Goal: Find specific page/section: Find specific page/section

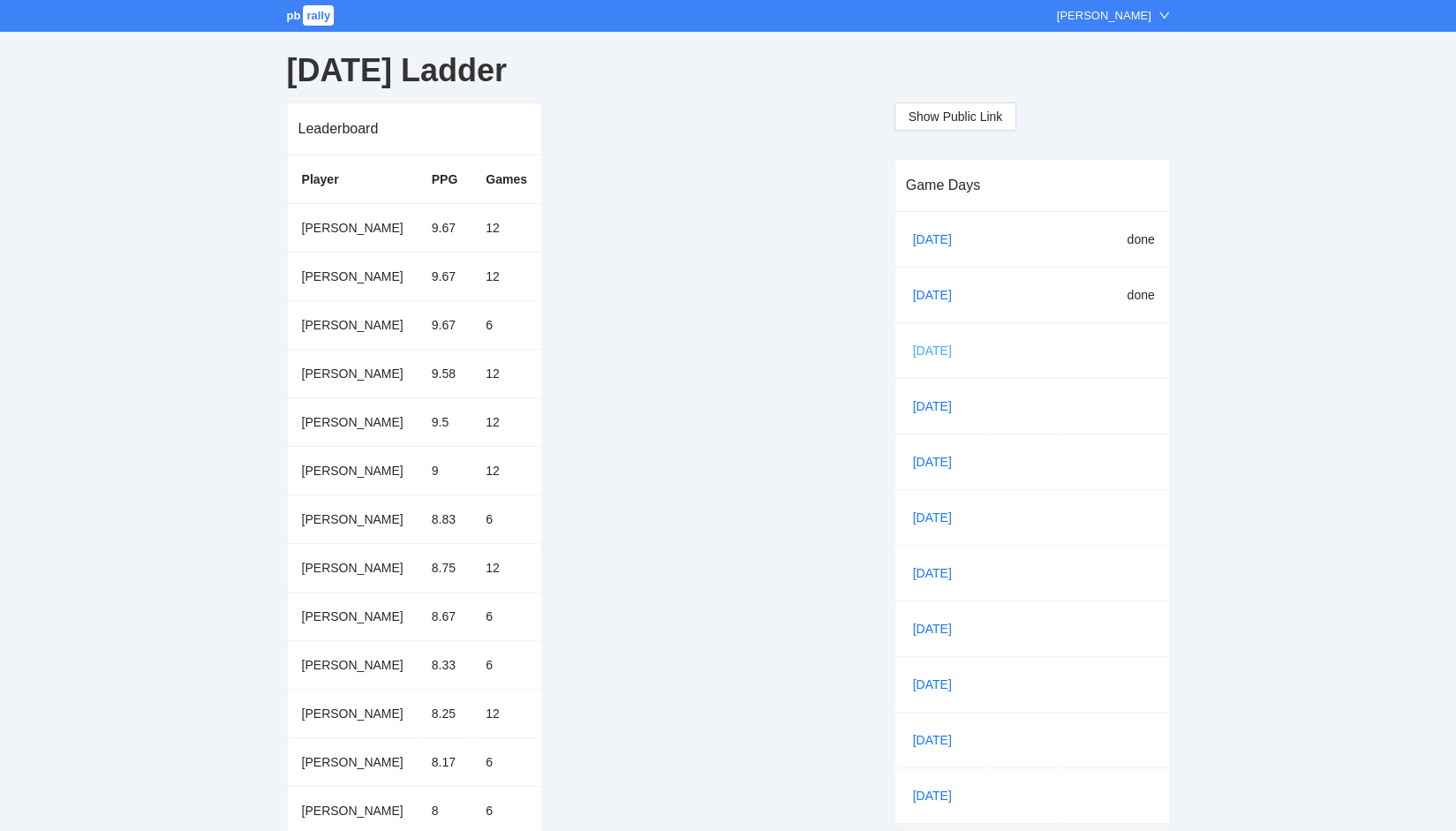
click at [932, 346] on link "[DATE]" at bounding box center [939, 350] width 60 height 26
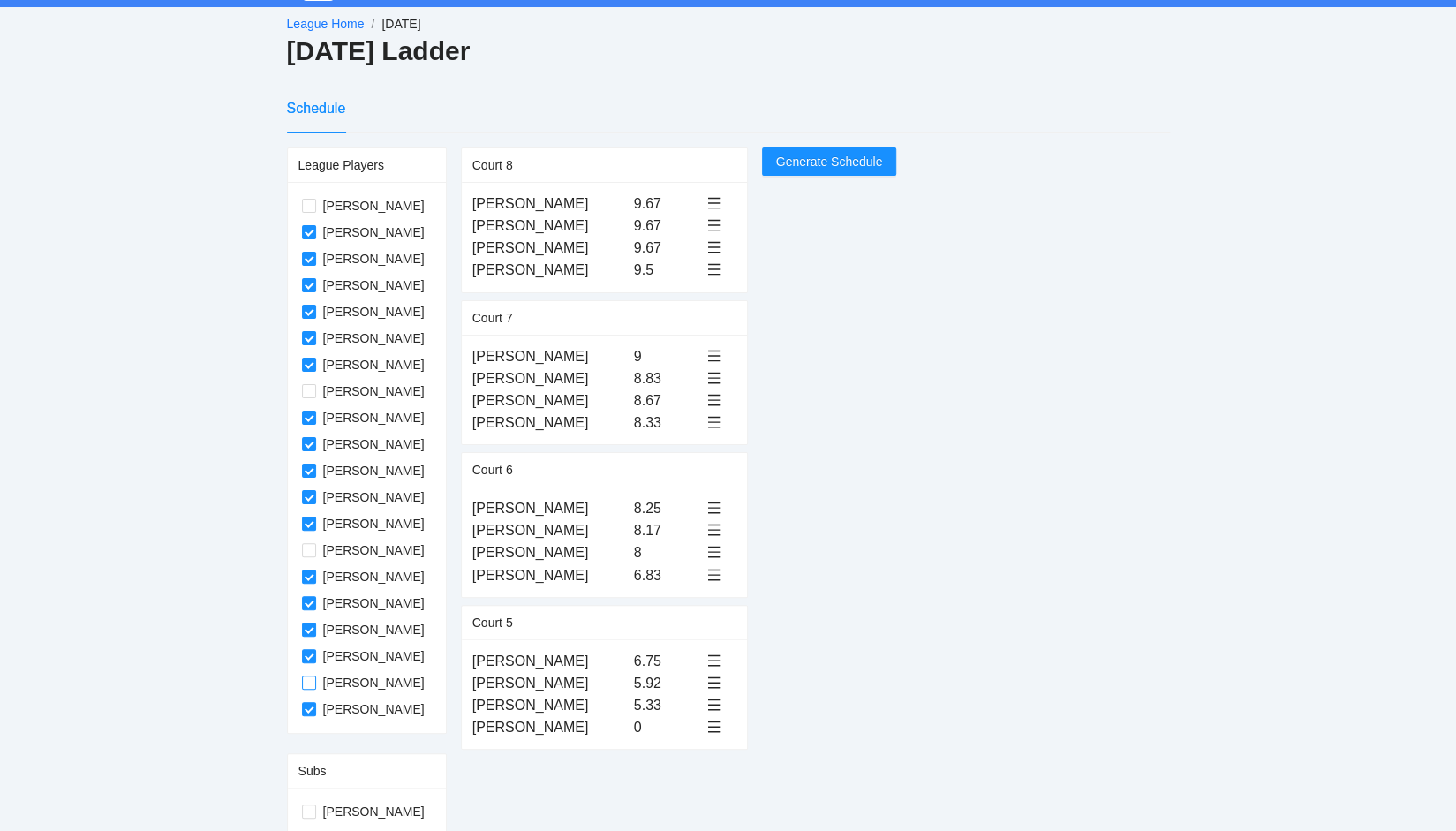
scroll to position [35, 0]
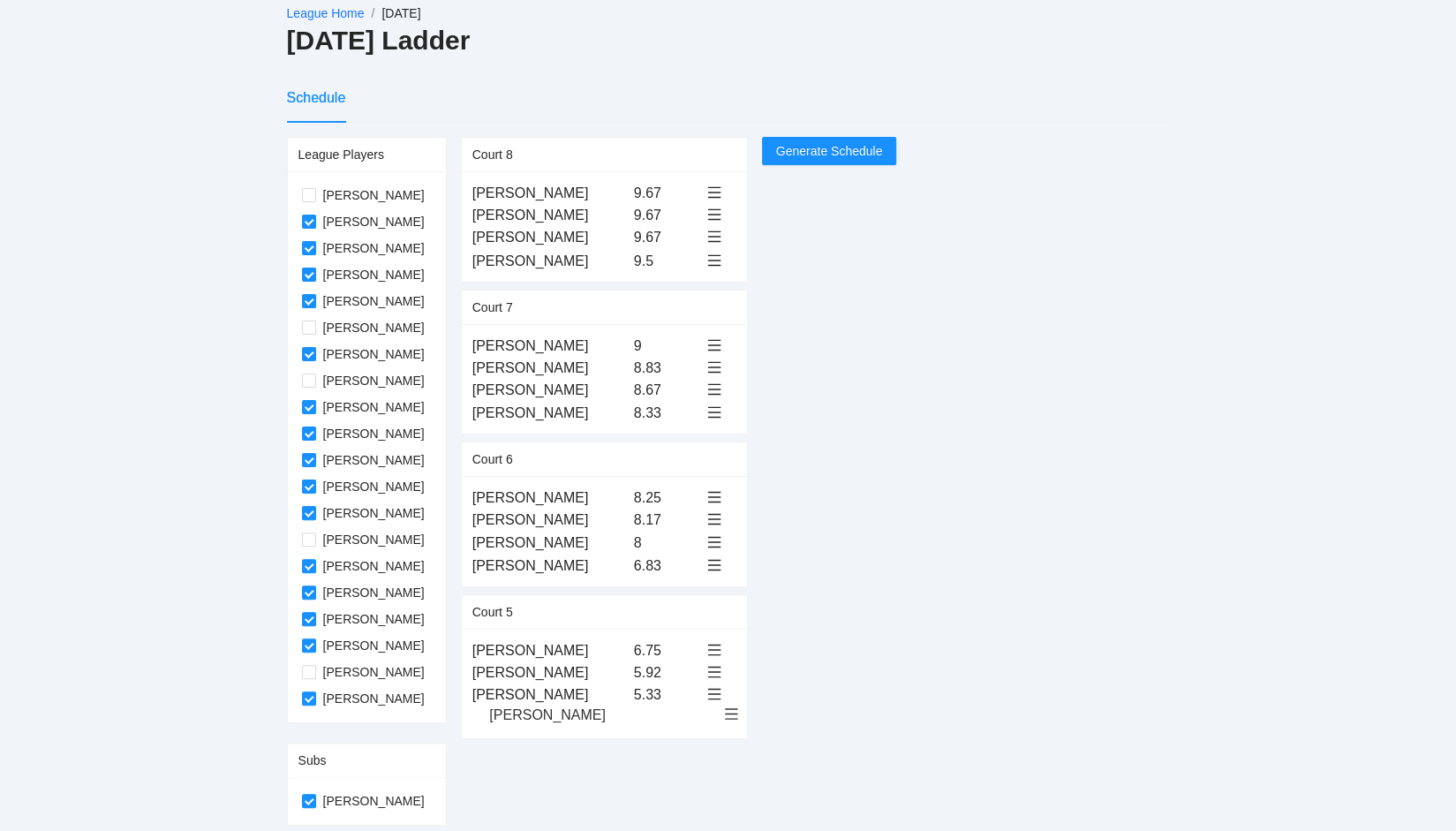
drag, startPoint x: 529, startPoint y: 194, endPoint x: 528, endPoint y: 716, distance: 522.0
drag, startPoint x: 544, startPoint y: 192, endPoint x: 549, endPoint y: 646, distance: 454.0
drag, startPoint x: 529, startPoint y: 646, endPoint x: 531, endPoint y: 726, distance: 80.0
drag, startPoint x: 531, startPoint y: 190, endPoint x: 542, endPoint y: 713, distance: 523.1
drag, startPoint x: 544, startPoint y: 190, endPoint x: 540, endPoint y: 696, distance: 506.0
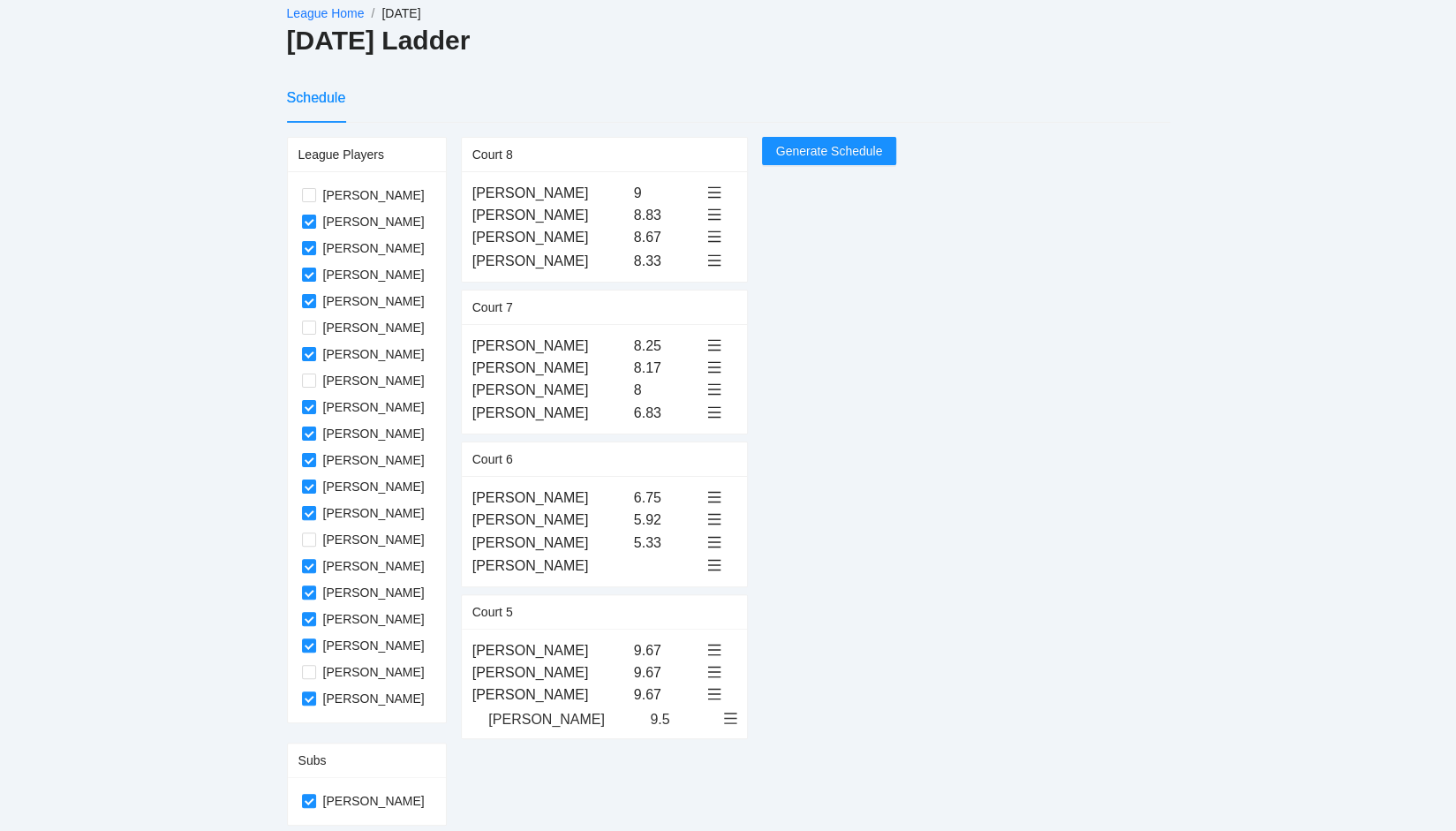
drag, startPoint x: 533, startPoint y: 196, endPoint x: 531, endPoint y: 722, distance: 526.0
drag, startPoint x: 542, startPoint y: 192, endPoint x: 536, endPoint y: 561, distance: 369.0
drag, startPoint x: 561, startPoint y: 193, endPoint x: 561, endPoint y: 563, distance: 370.0
drag, startPoint x: 549, startPoint y: 192, endPoint x: 546, endPoint y: 564, distance: 372.0
drag, startPoint x: 546, startPoint y: 191, endPoint x: 547, endPoint y: 565, distance: 374.0
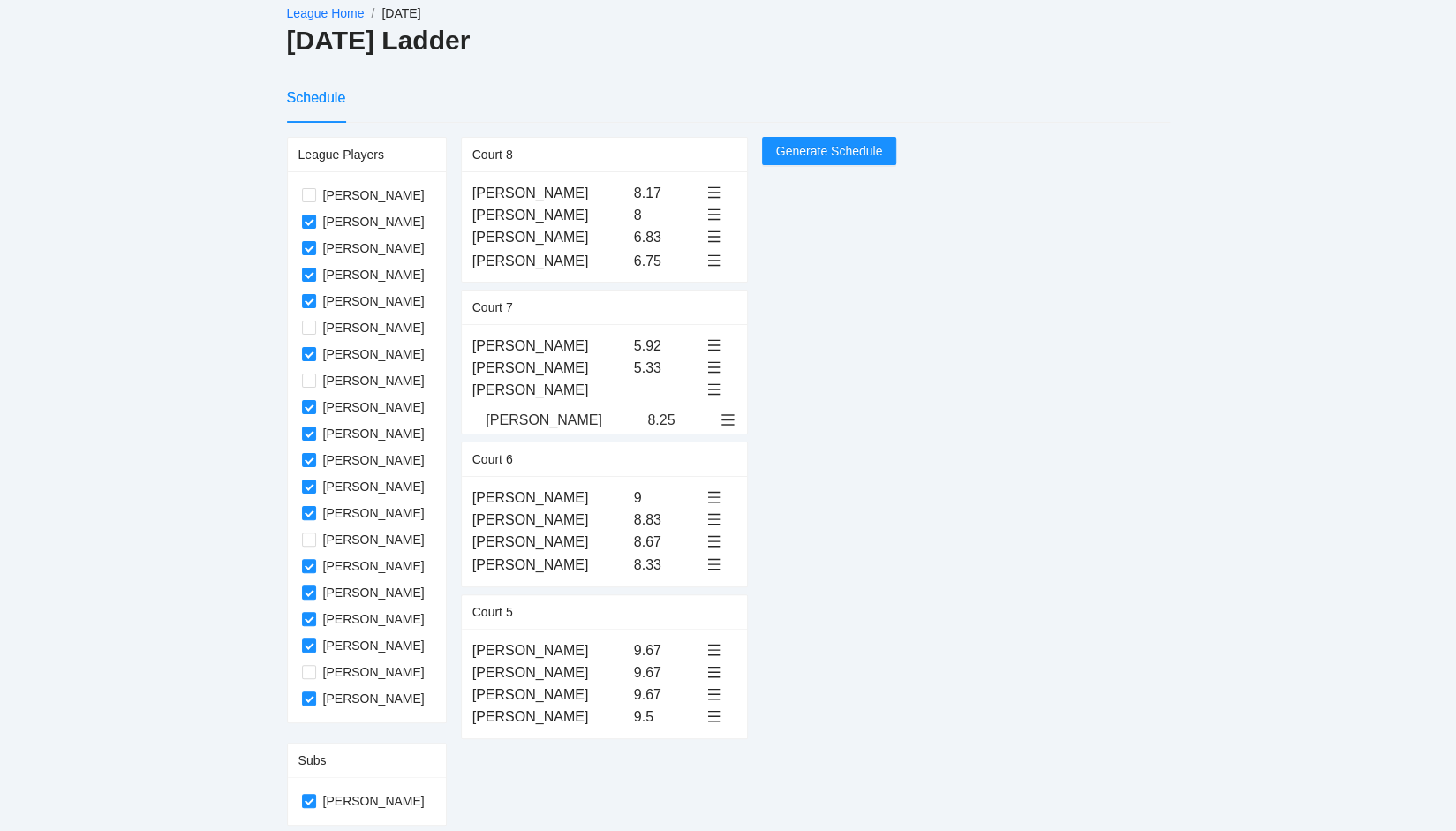
drag, startPoint x: 556, startPoint y: 190, endPoint x: 551, endPoint y: 417, distance: 227.1
drag, startPoint x: 555, startPoint y: 192, endPoint x: 555, endPoint y: 416, distance: 224.0
drag, startPoint x: 539, startPoint y: 192, endPoint x: 543, endPoint y: 409, distance: 217.0
drag, startPoint x: 535, startPoint y: 190, endPoint x: 544, endPoint y: 412, distance: 222.2
click at [834, 151] on span "Generate Schedule" at bounding box center [830, 151] width 106 height 19
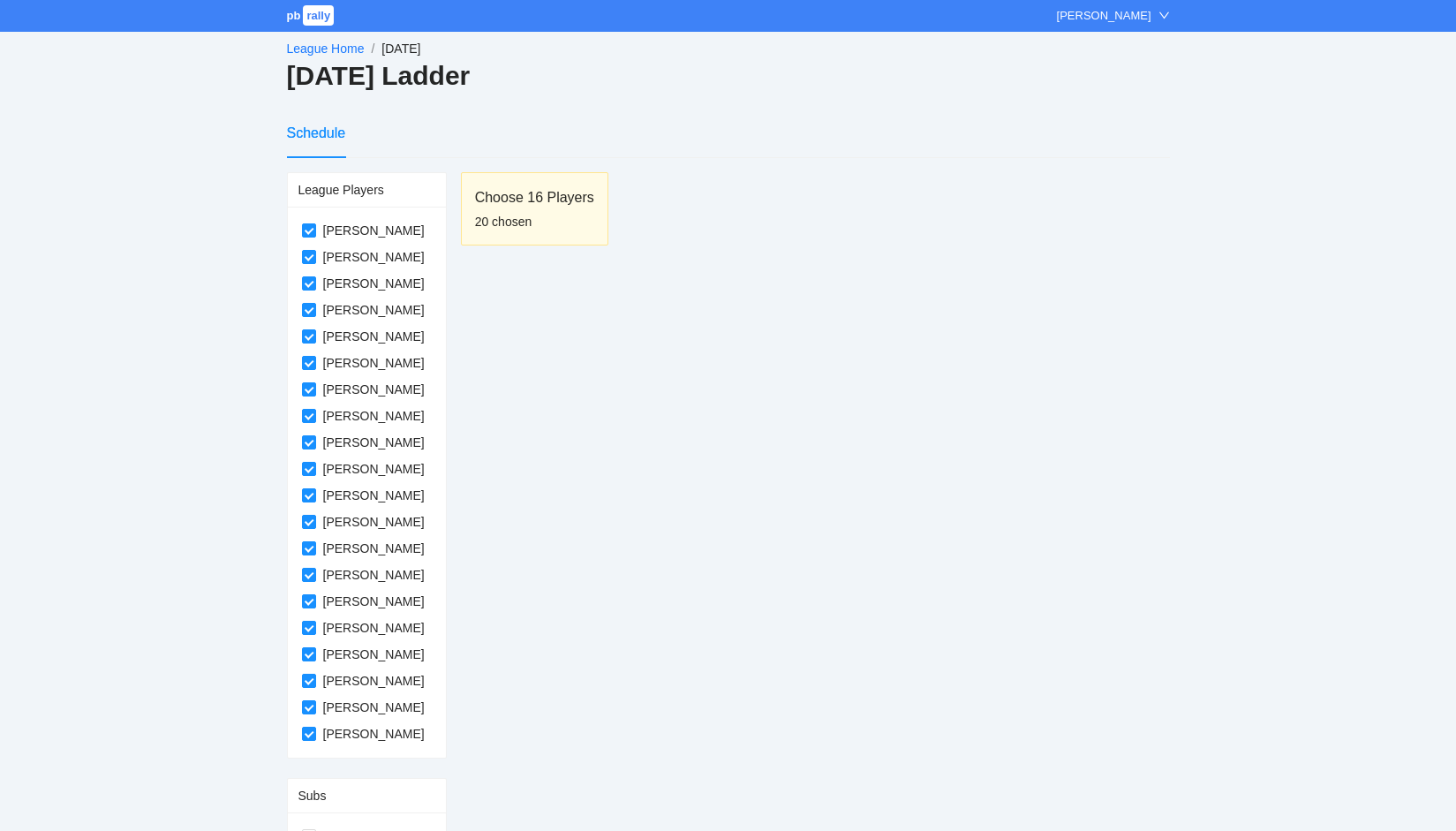
scroll to position [35, 0]
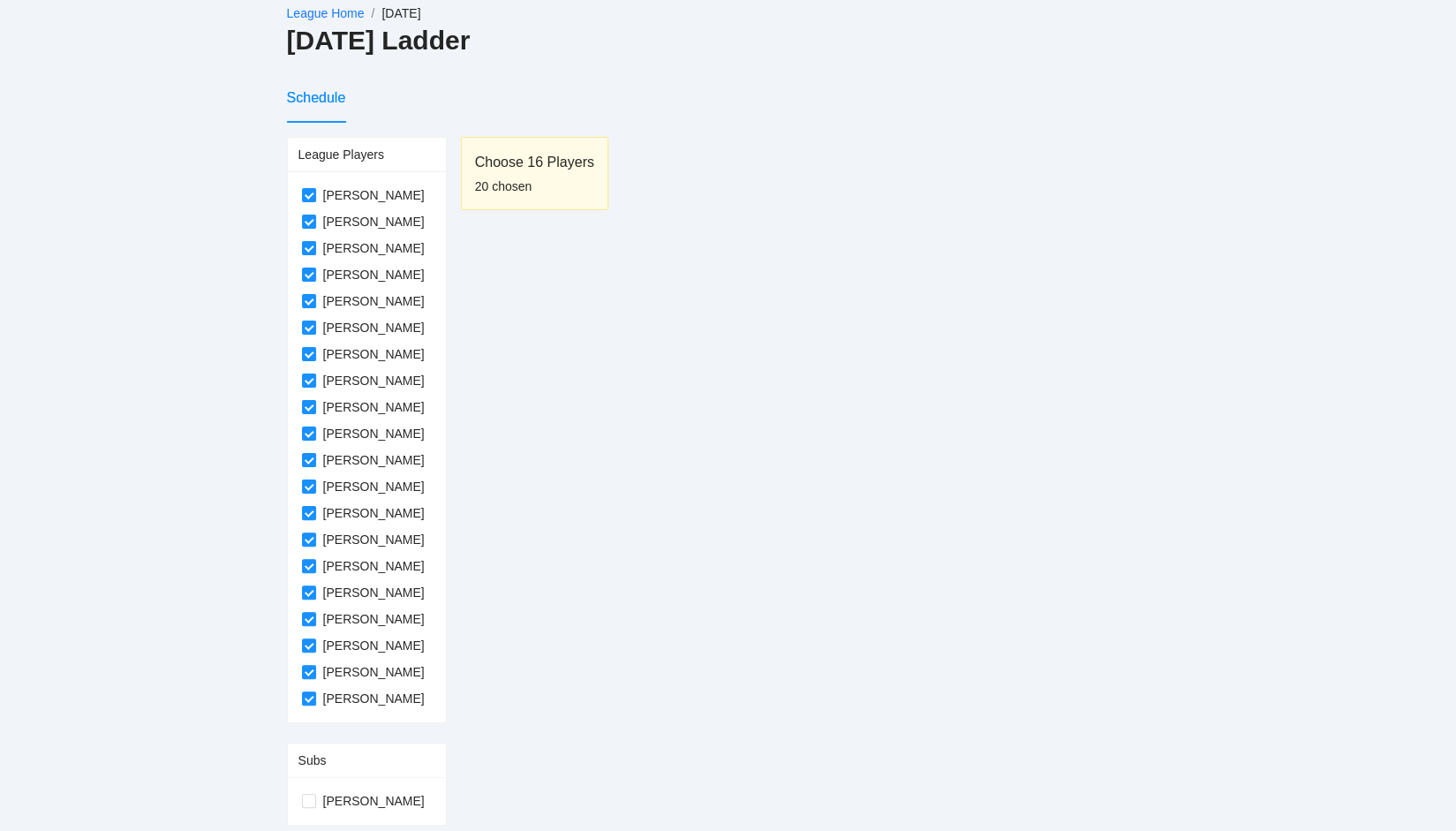
click at [327, 10] on link "League Home" at bounding box center [325, 13] width 77 height 15
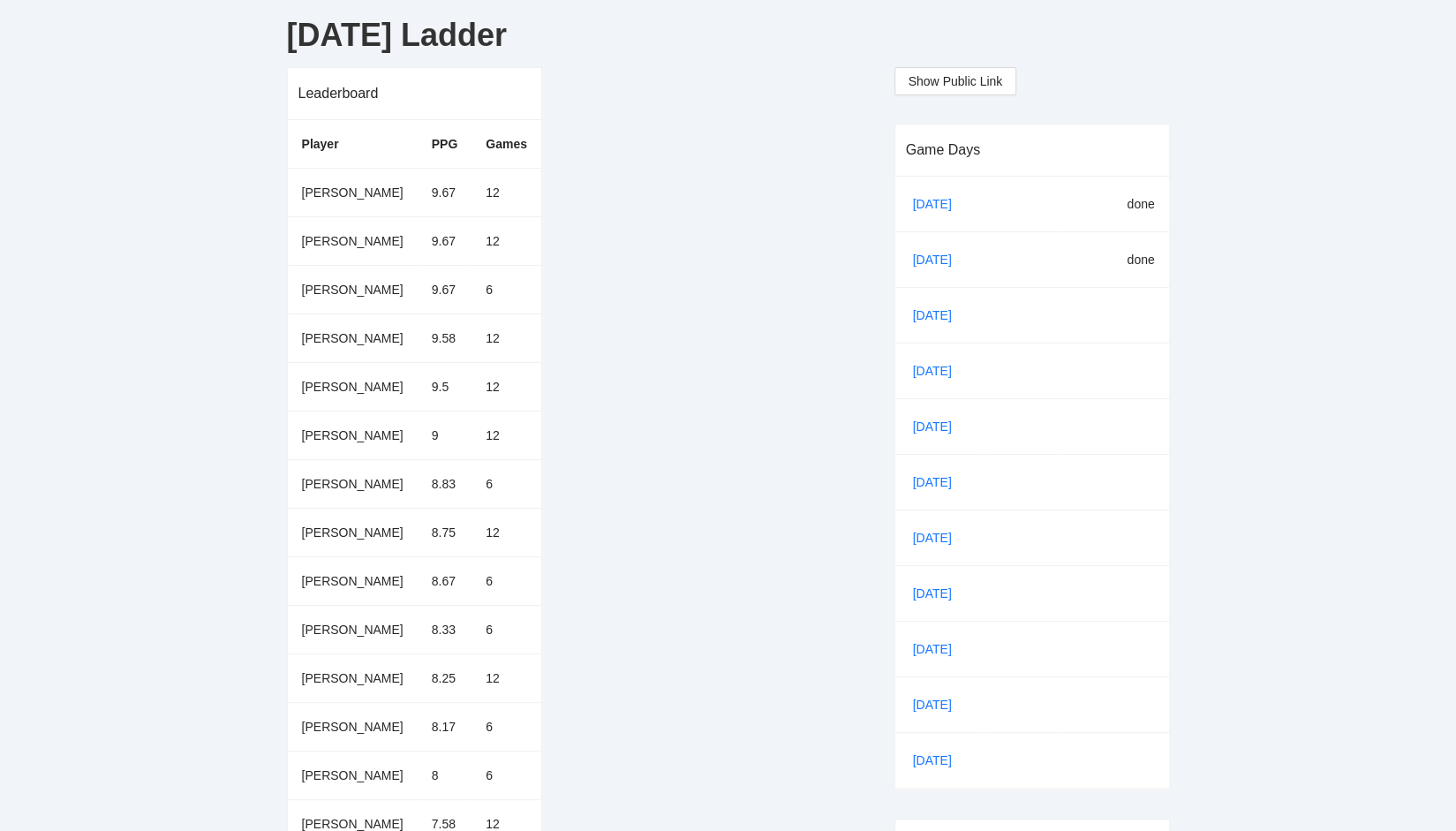
click at [930, 202] on link "Sep 18" at bounding box center [939, 203] width 60 height 26
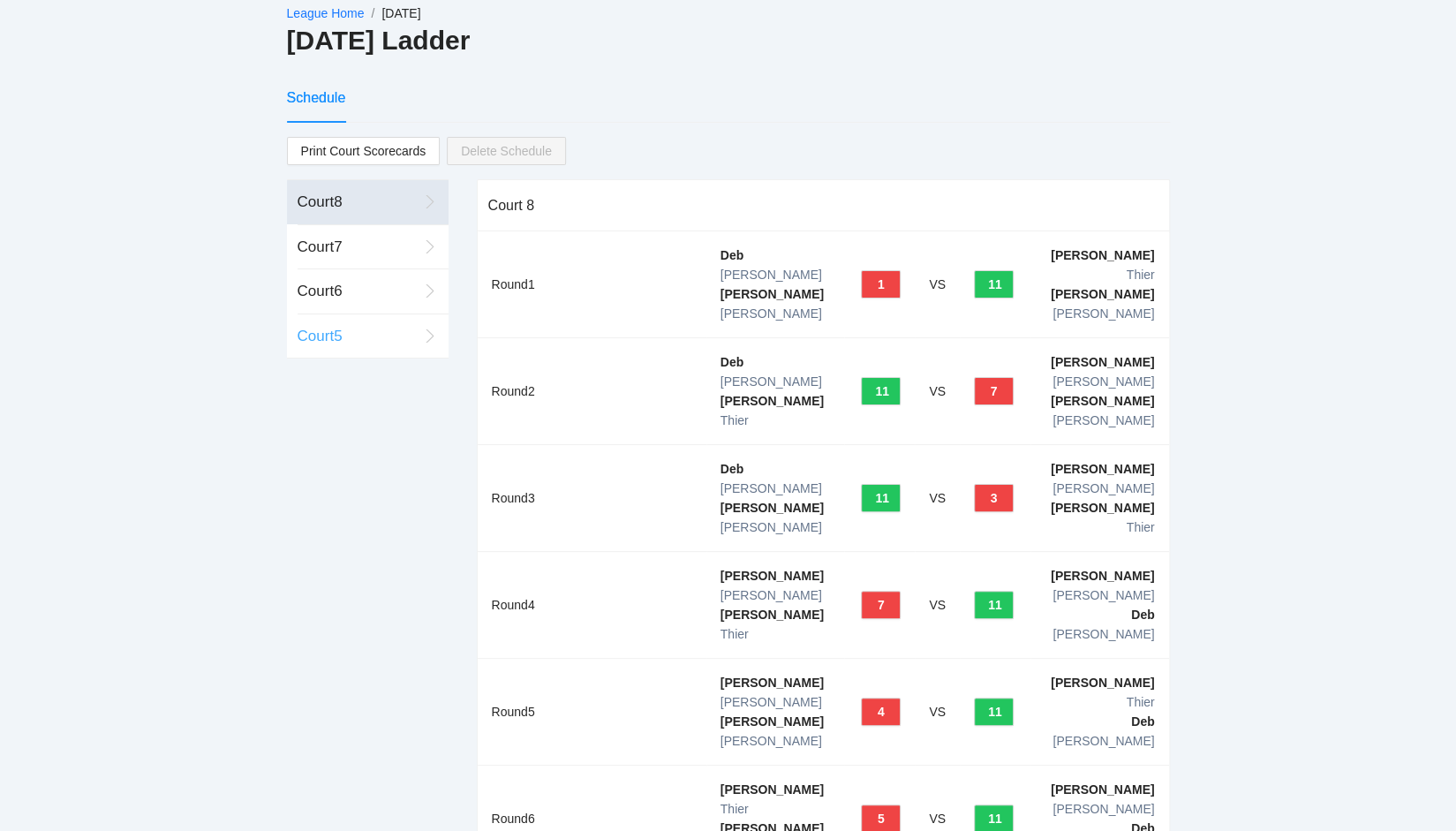
click at [373, 354] on div "Court 5" at bounding box center [357, 337] width 120 height 45
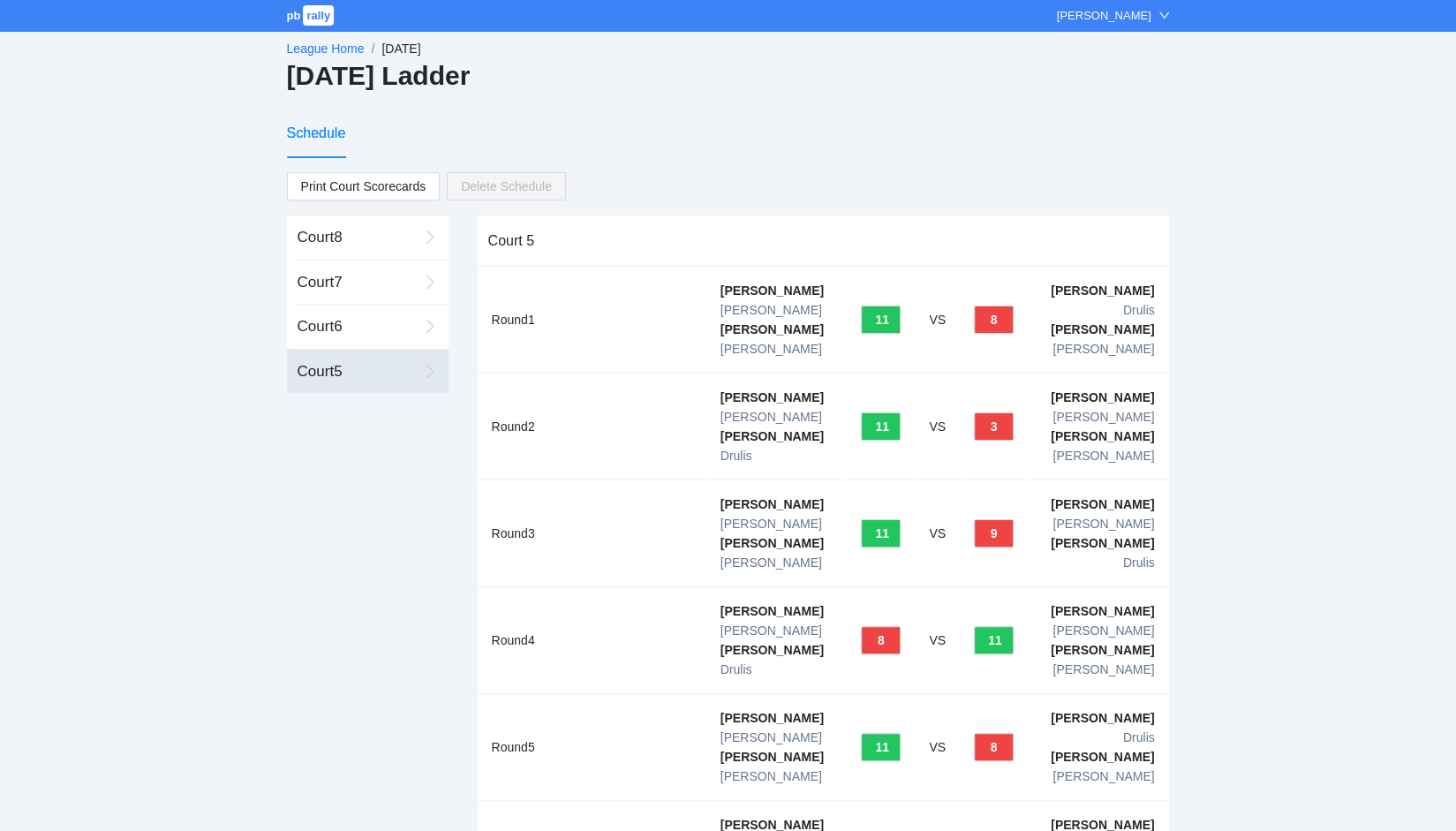
click at [320, 47] on link "League Home" at bounding box center [325, 48] width 77 height 15
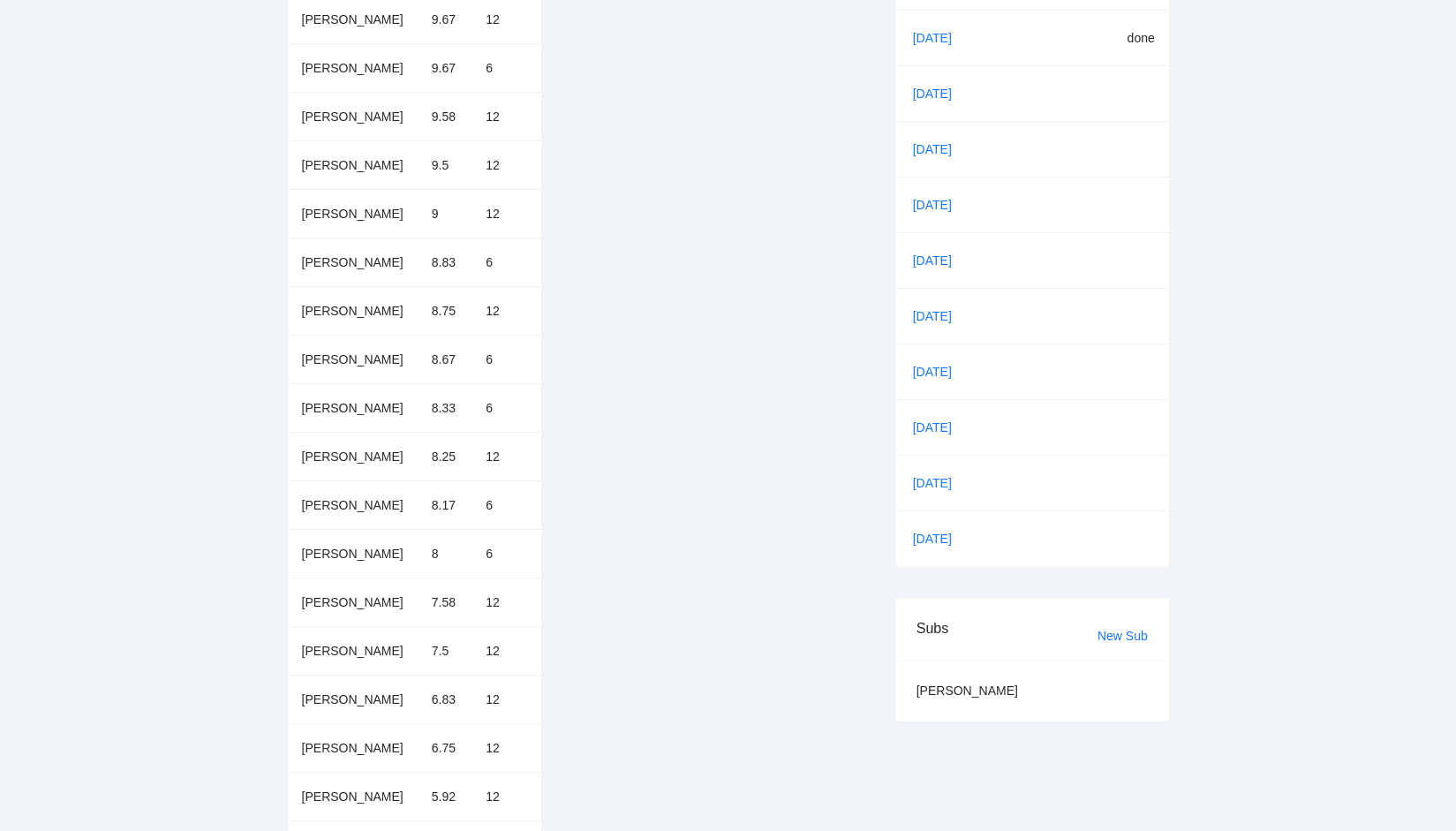
scroll to position [346, 0]
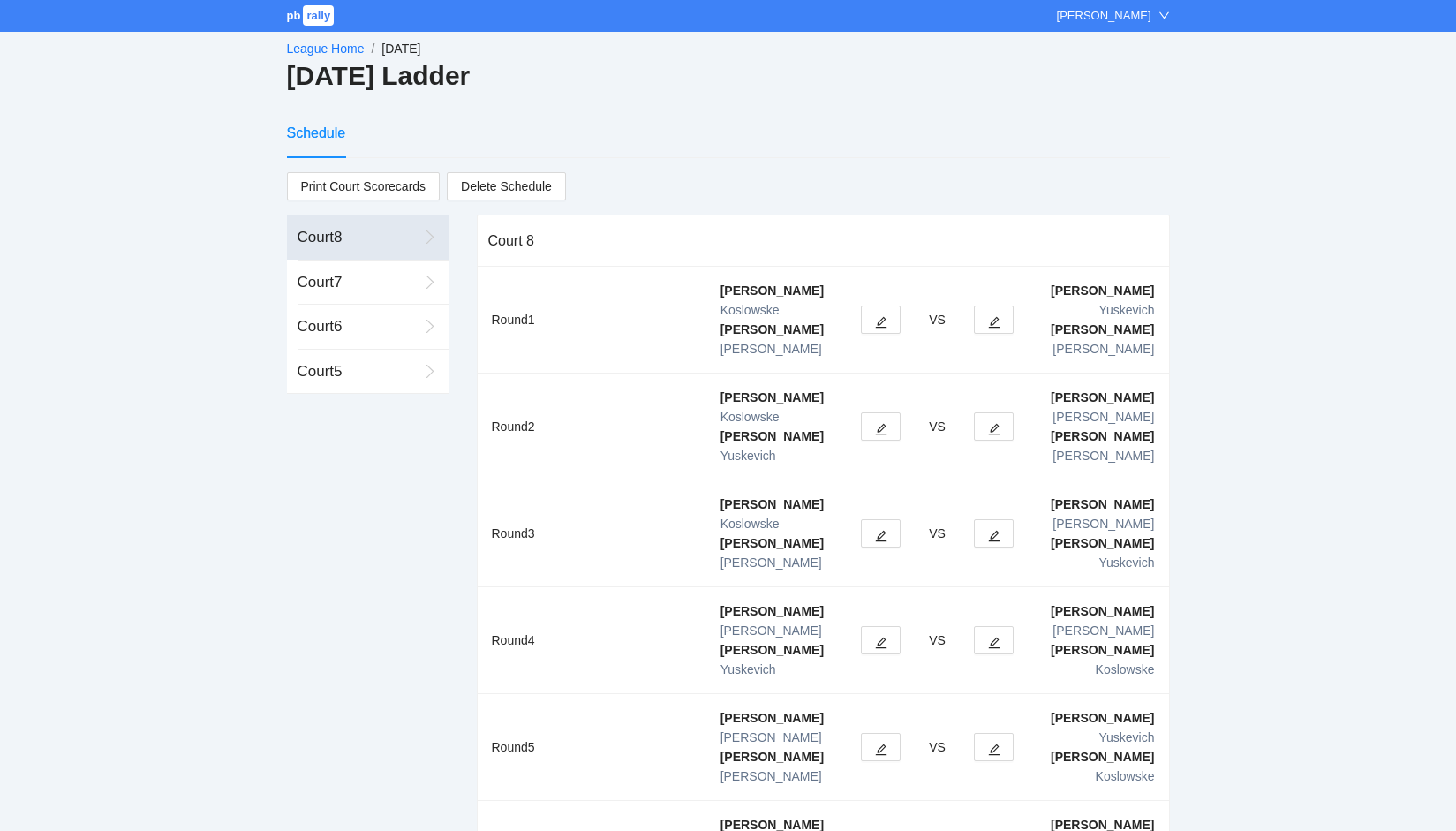
scroll to position [35, 0]
